Goal: Connect with others: Connect with others

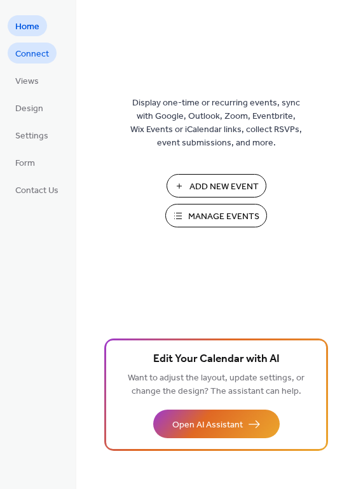
click at [18, 55] on span "Connect" at bounding box center [32, 54] width 34 height 13
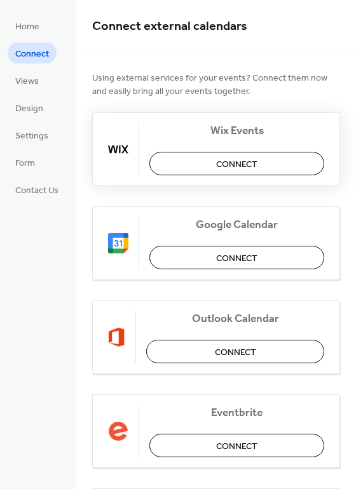
click at [222, 163] on span "Connect" at bounding box center [236, 164] width 41 height 13
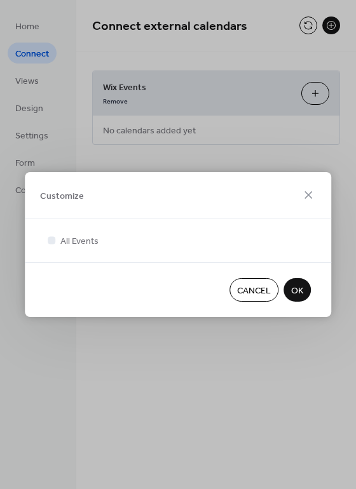
click at [295, 287] on span "OK" at bounding box center [297, 291] width 12 height 13
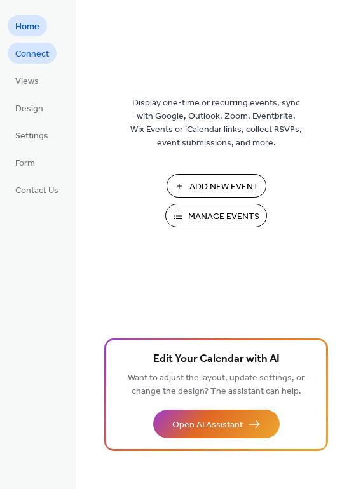
click at [20, 57] on span "Connect" at bounding box center [32, 54] width 34 height 13
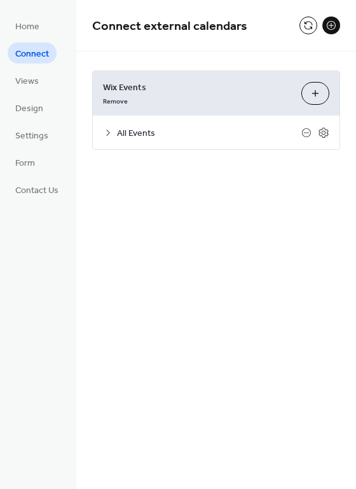
click at [108, 132] on icon at bounding box center [108, 133] width 10 height 10
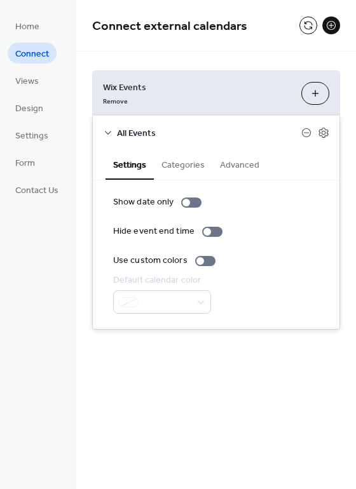
click at [179, 170] on button "Categories" at bounding box center [183, 163] width 58 height 29
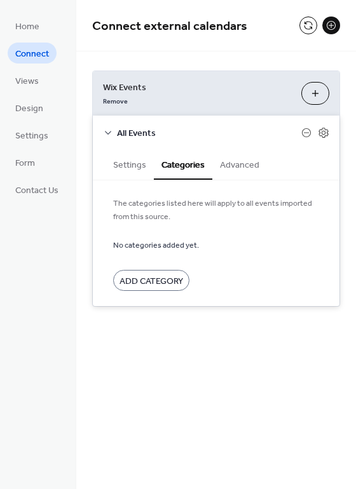
click at [242, 163] on button "Advanced" at bounding box center [239, 163] width 55 height 29
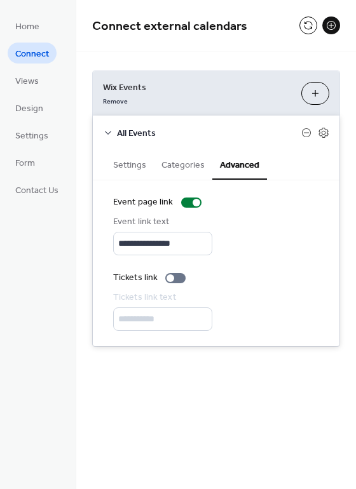
click at [140, 167] on button "Settings" at bounding box center [129, 163] width 48 height 29
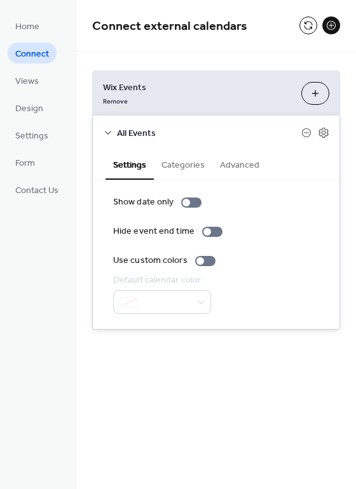
click at [109, 134] on icon at bounding box center [108, 133] width 10 height 10
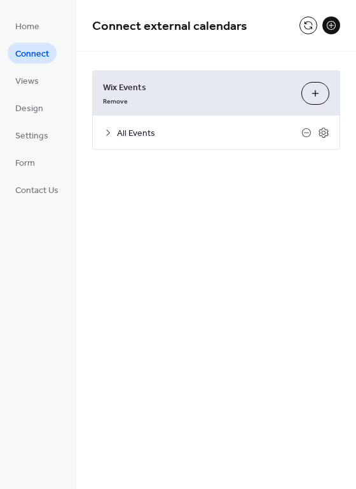
click at [109, 134] on icon at bounding box center [108, 133] width 10 height 10
